Goal: Information Seeking & Learning: Compare options

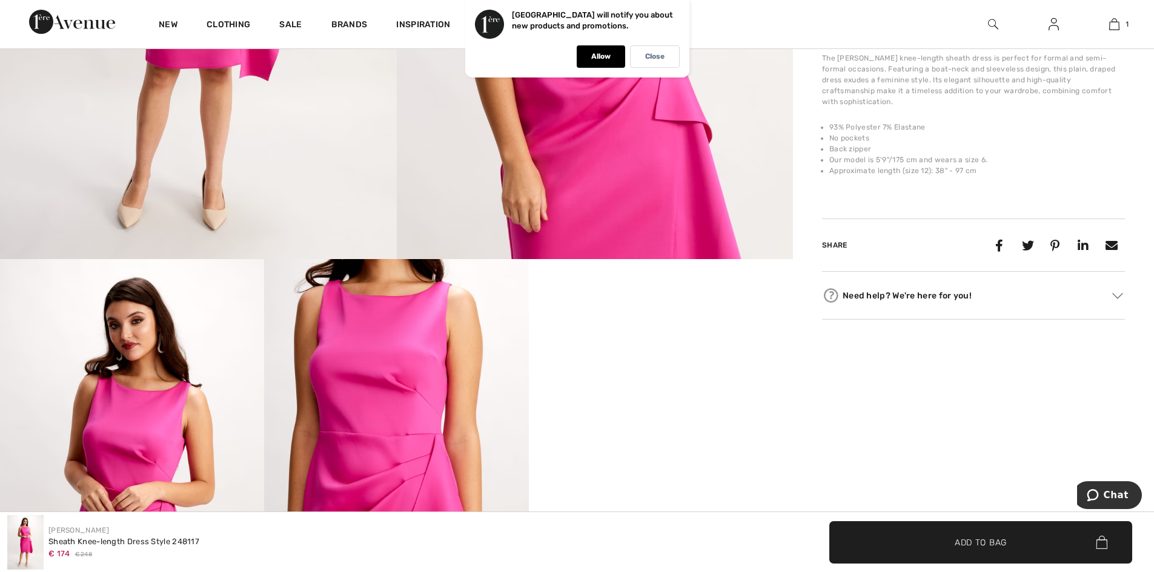
scroll to position [666, 0]
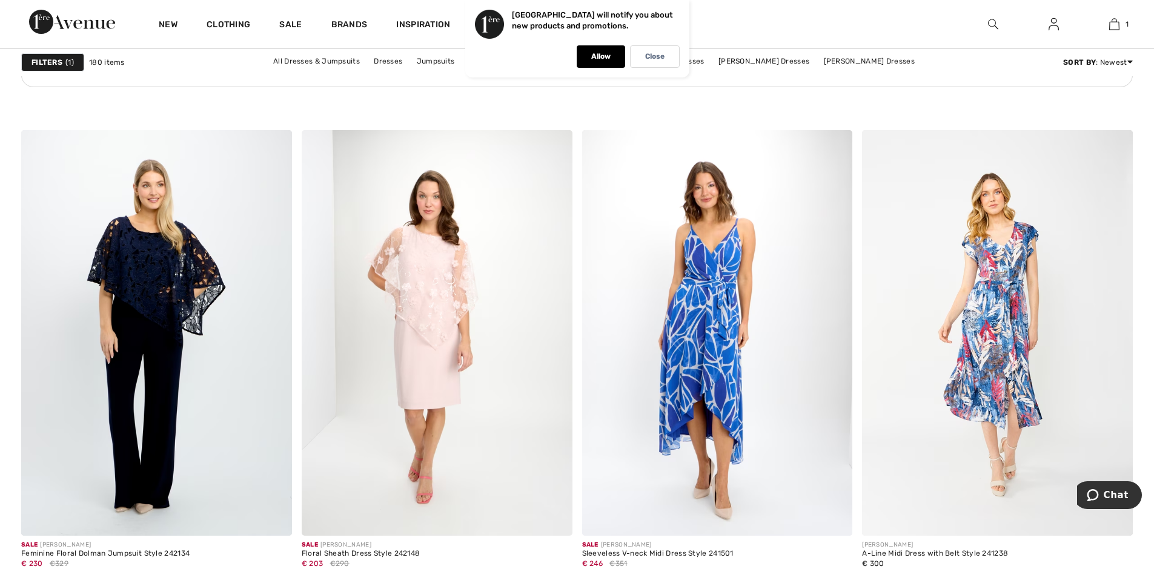
scroll to position [5814, 0]
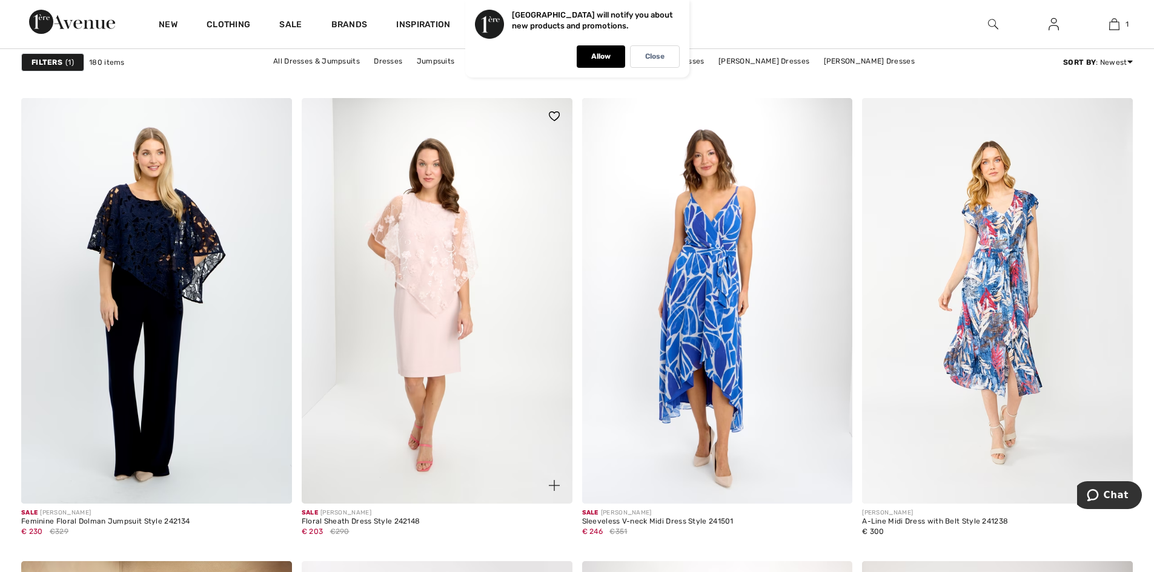
click at [437, 252] on img at bounding box center [437, 301] width 271 height 406
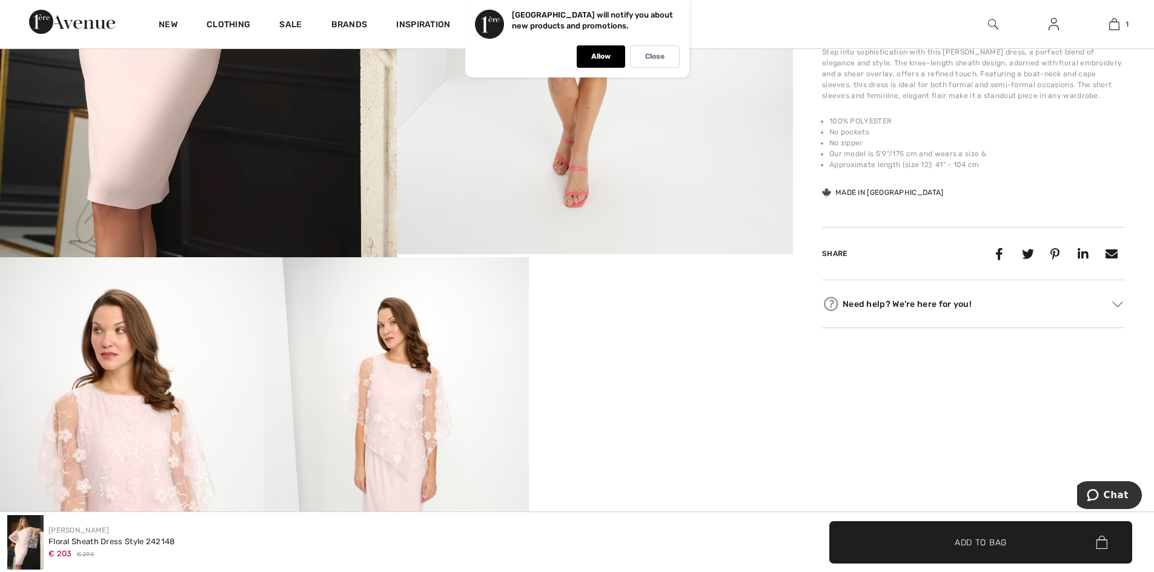
scroll to position [545, 0]
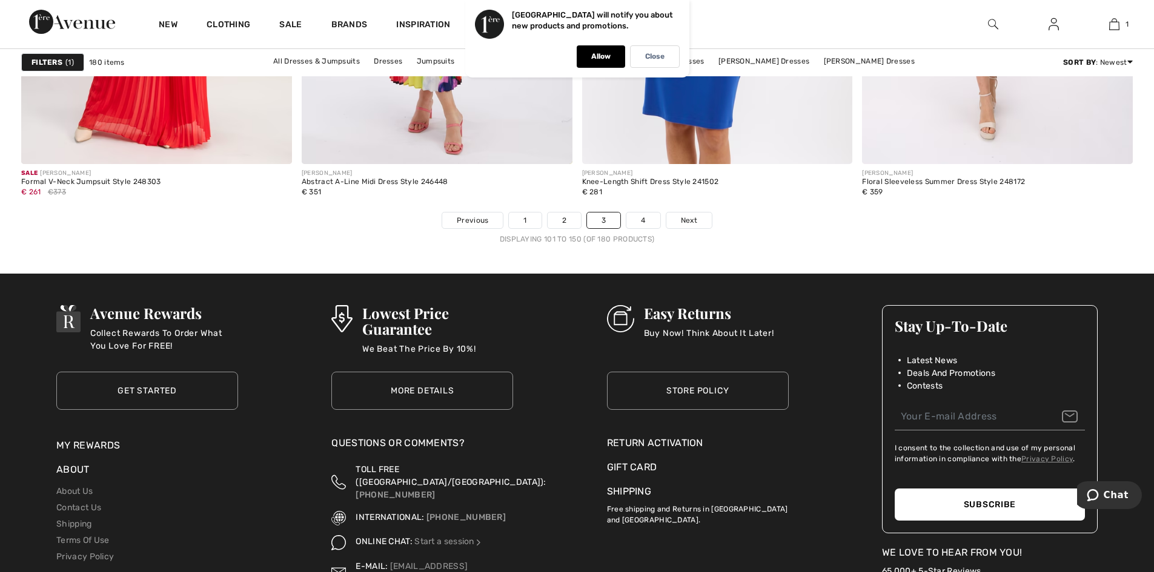
scroll to position [7085, 0]
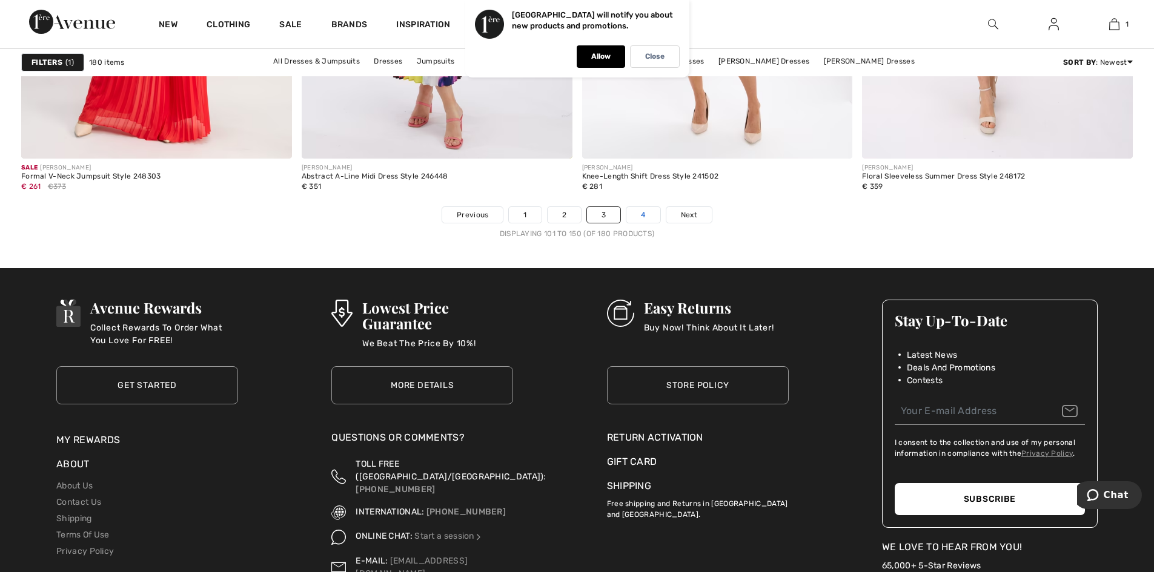
click at [641, 214] on link "4" at bounding box center [642, 215] width 33 height 16
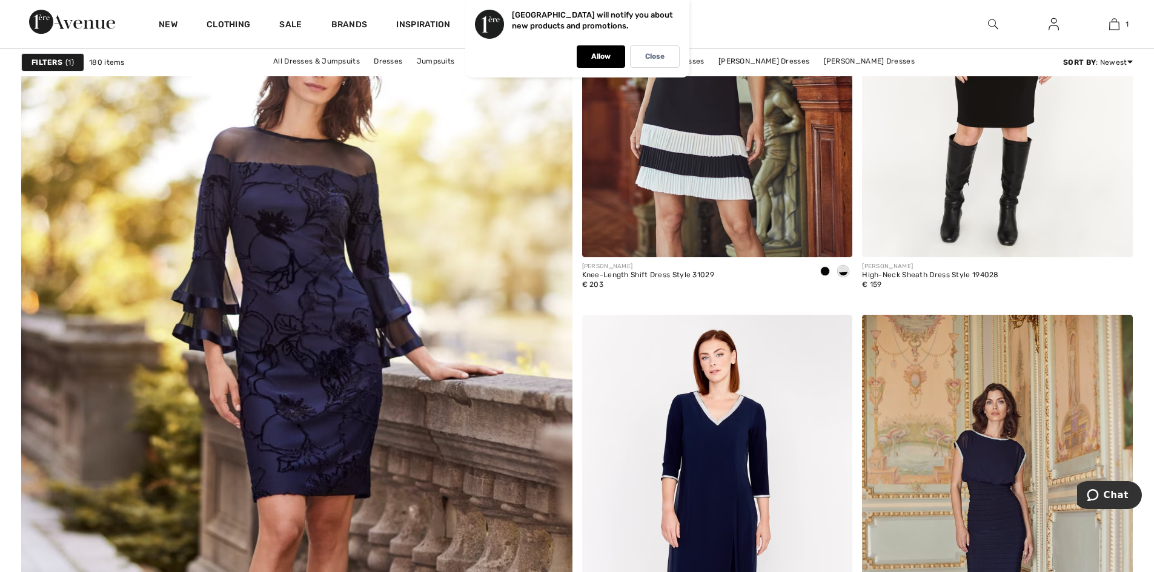
scroll to position [3876, 0]
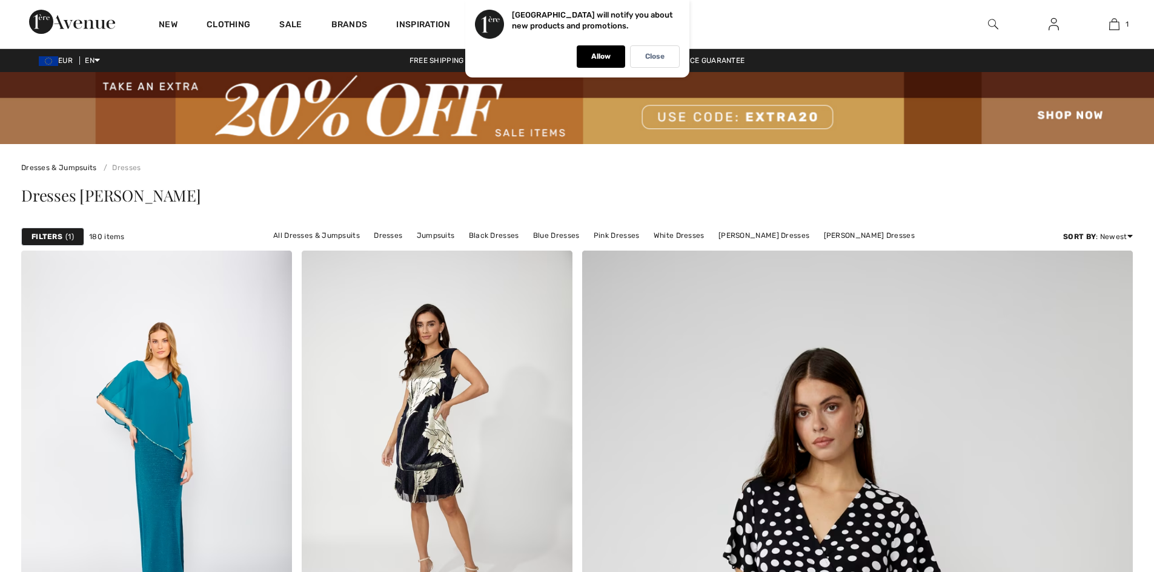
scroll to position [7085, 0]
